Goal: Navigation & Orientation: Understand site structure

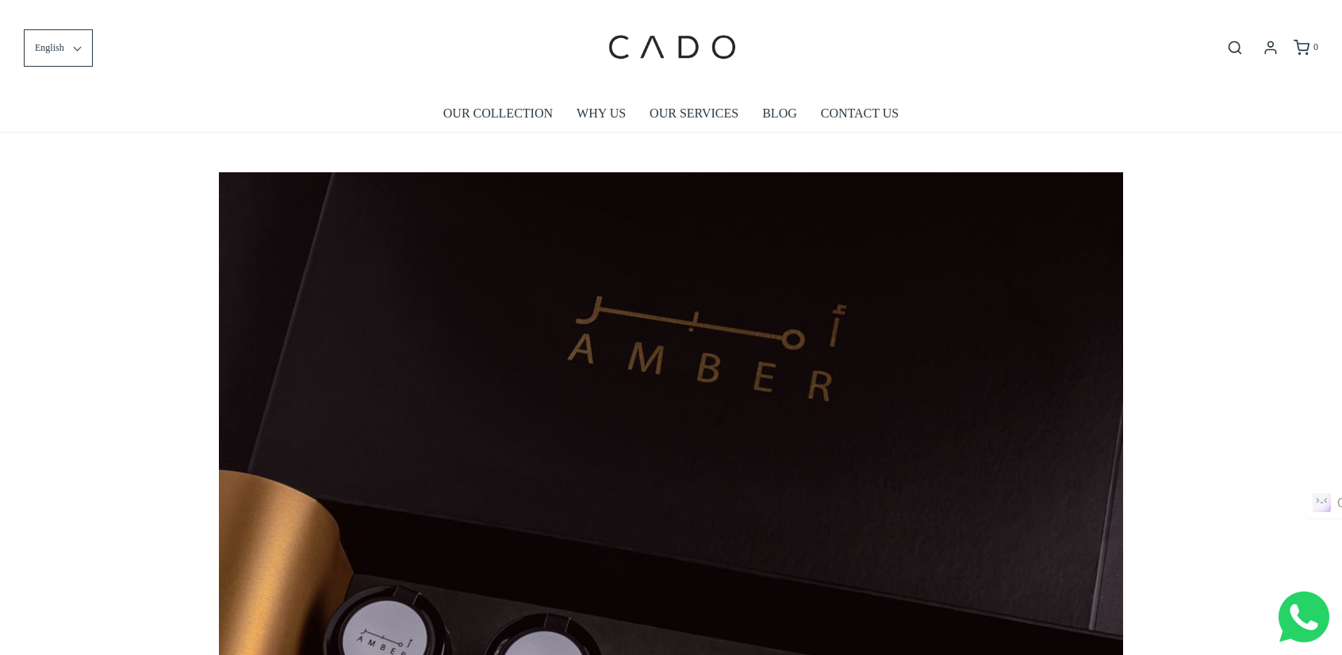
drag, startPoint x: 1350, startPoint y: 94, endPoint x: 1305, endPoint y: 65, distance: 53.9
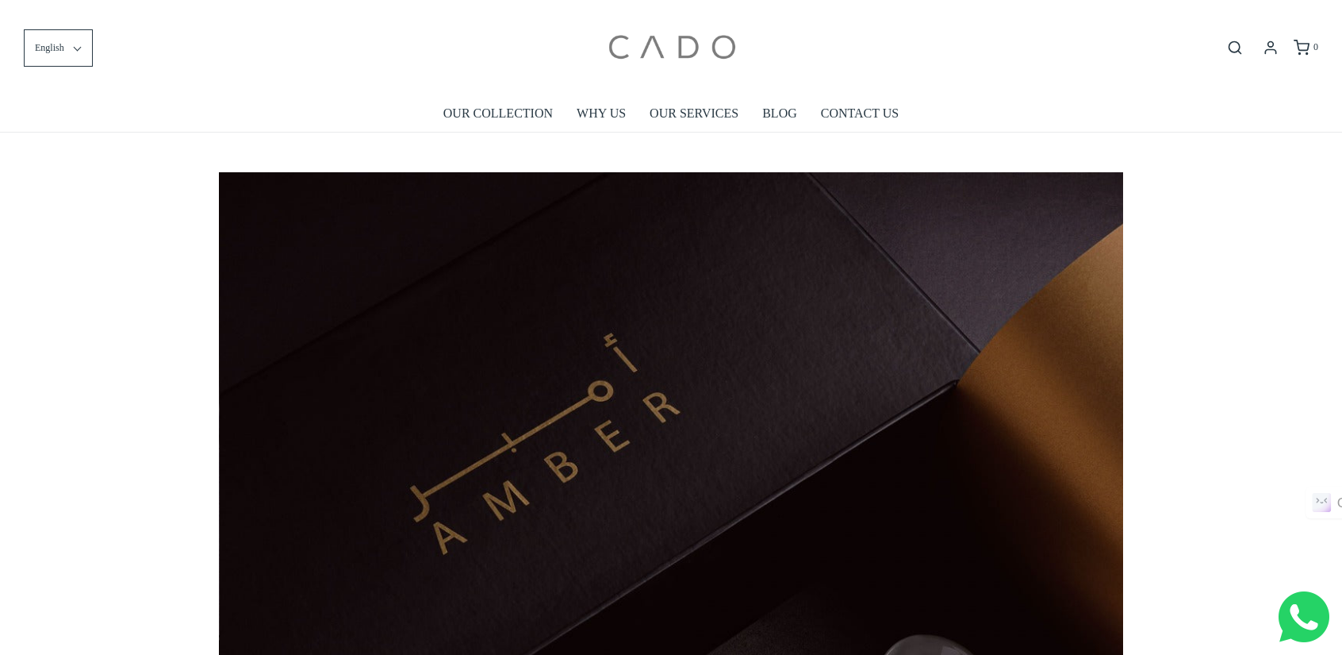
scroll to position [0, 905]
click at [684, 111] on link "OUR SERVICES" at bounding box center [694, 113] width 89 height 36
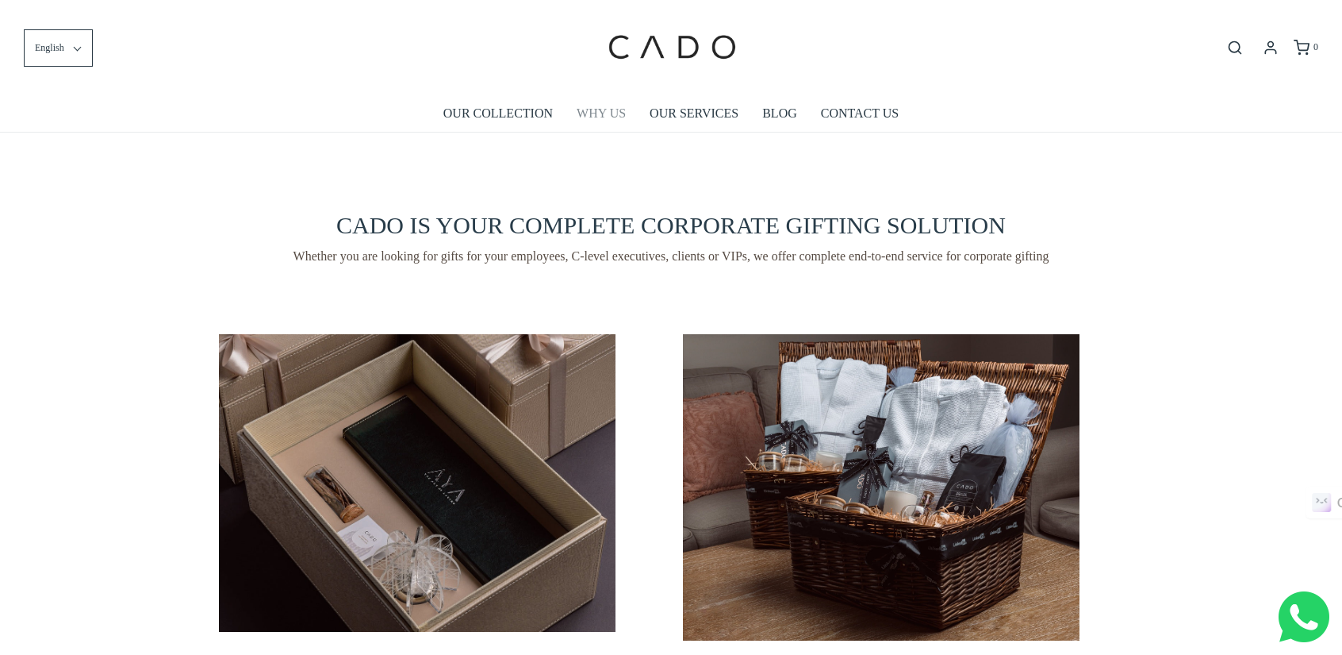
click at [613, 110] on link "WHY US" at bounding box center [601, 113] width 49 height 36
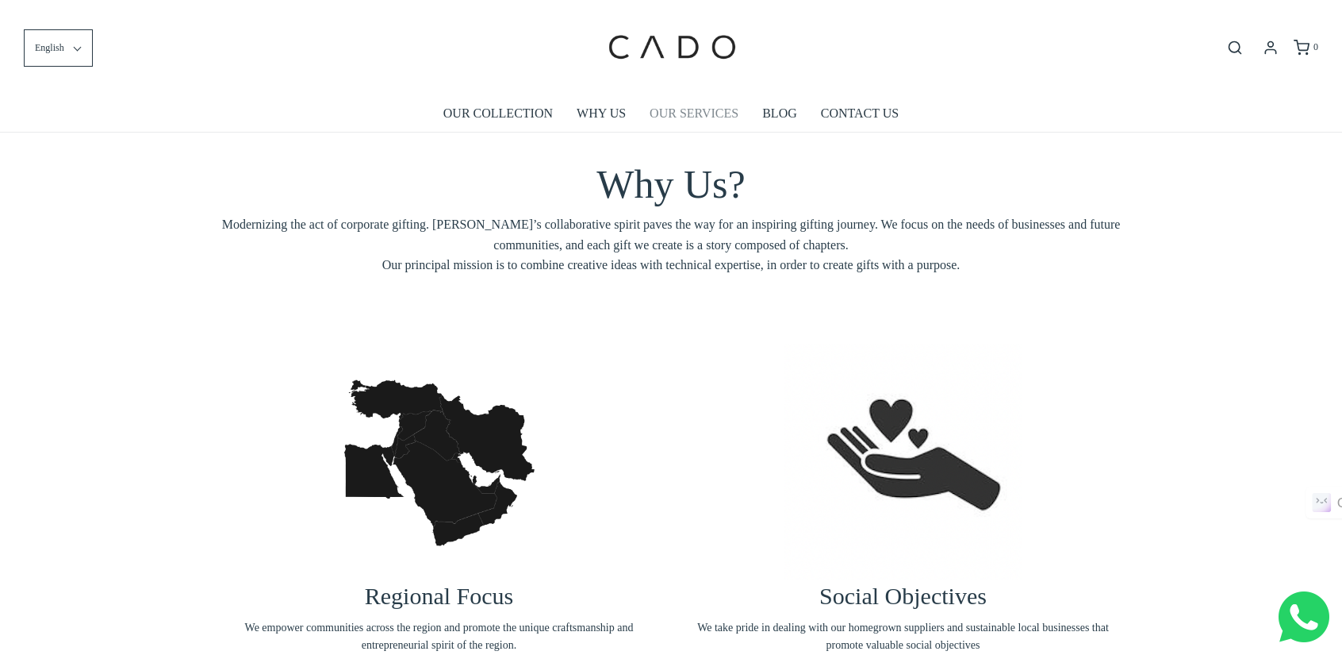
click at [711, 109] on link "OUR SERVICES" at bounding box center [694, 113] width 89 height 36
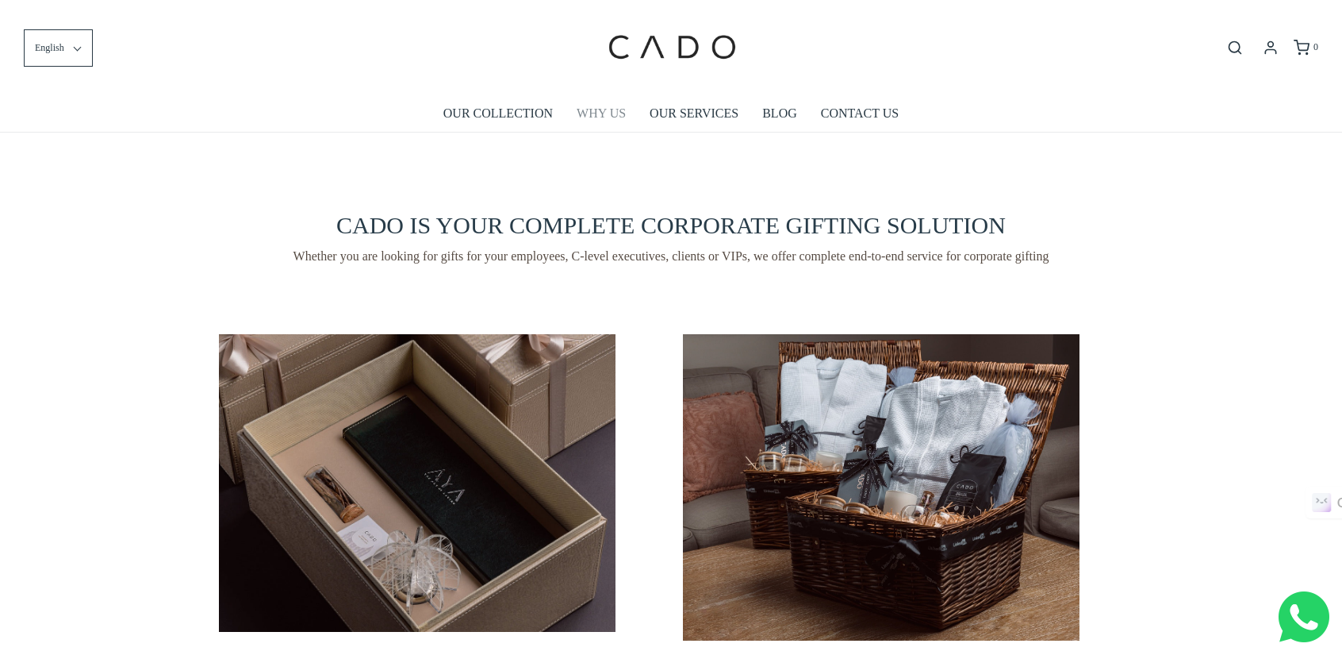
click at [605, 113] on link "WHY US" at bounding box center [601, 113] width 49 height 36
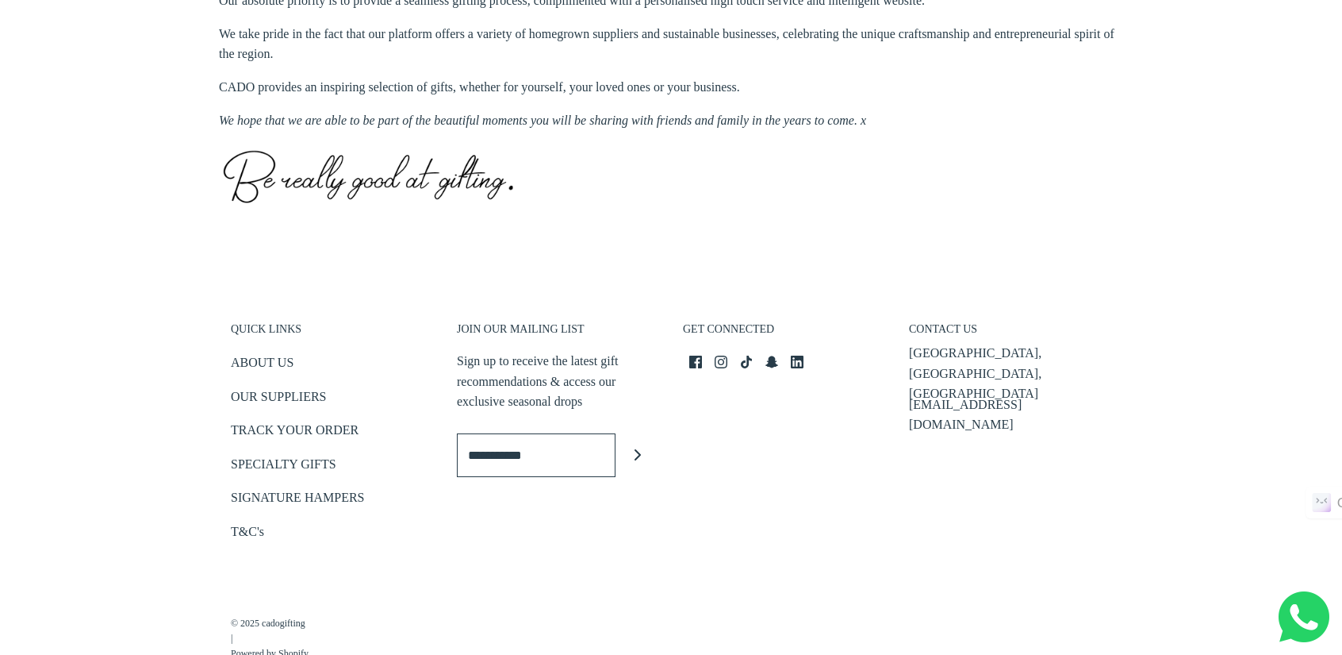
scroll to position [768, 0]
click at [726, 357] on icon "Instagram icon" at bounding box center [721, 361] width 13 height 13
